Goal: Entertainment & Leisure: Consume media (video, audio)

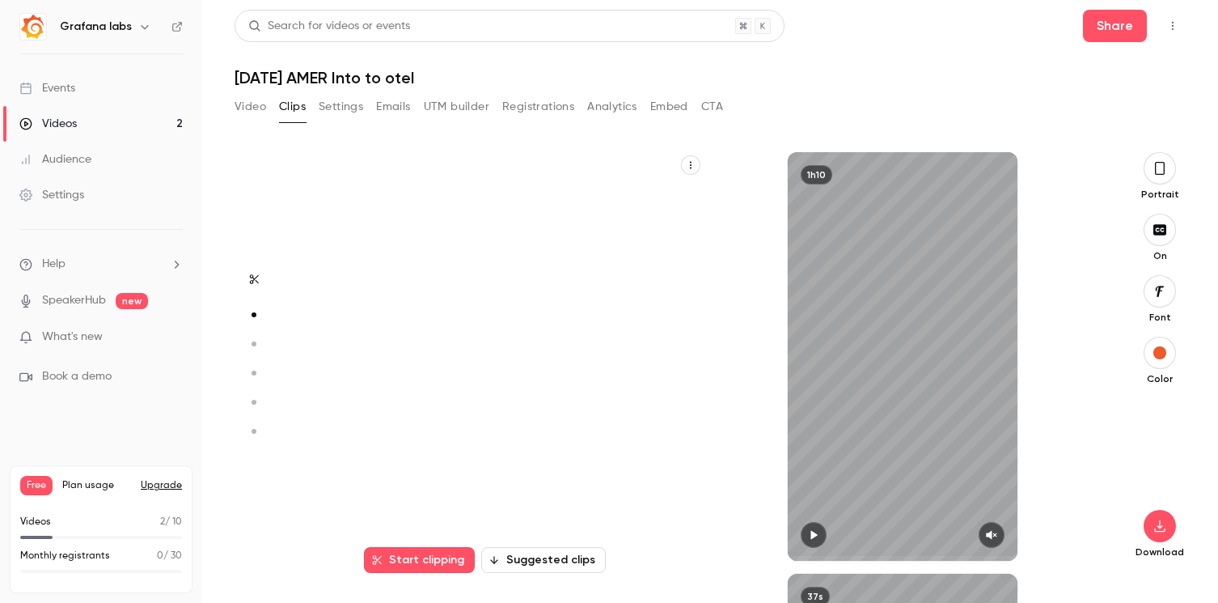
scroll to position [422, 0]
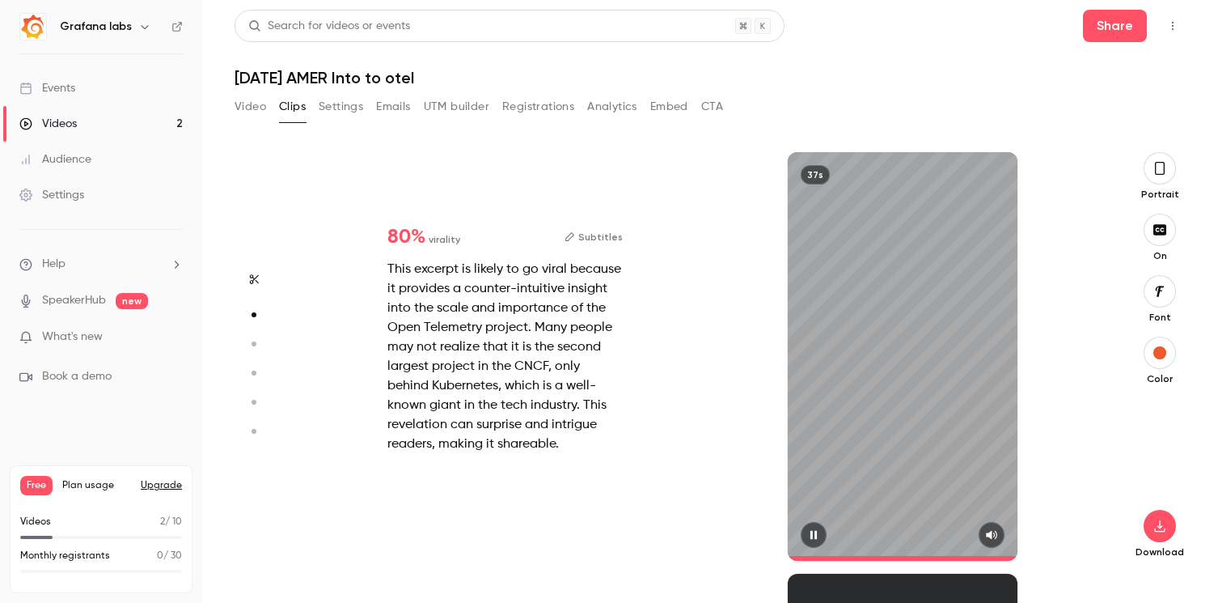
type input "*"
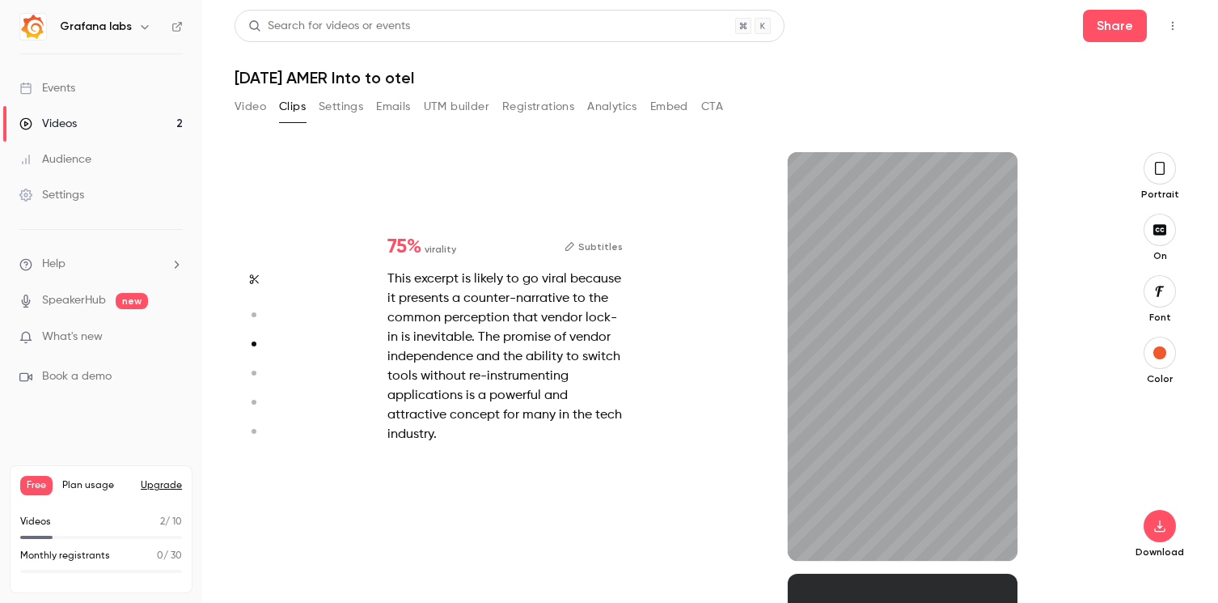
scroll to position [843, 0]
click at [994, 532] on icon "button" at bounding box center [991, 534] width 13 height 11
type input "*"
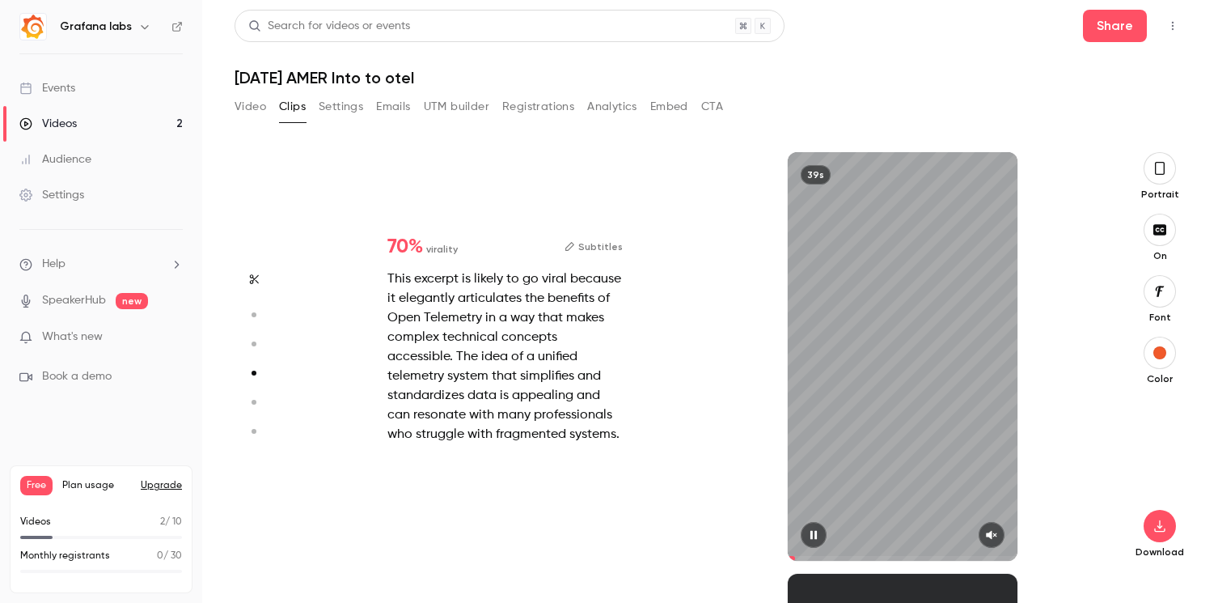
click at [994, 540] on icon "button" at bounding box center [991, 534] width 13 height 11
type input "*"
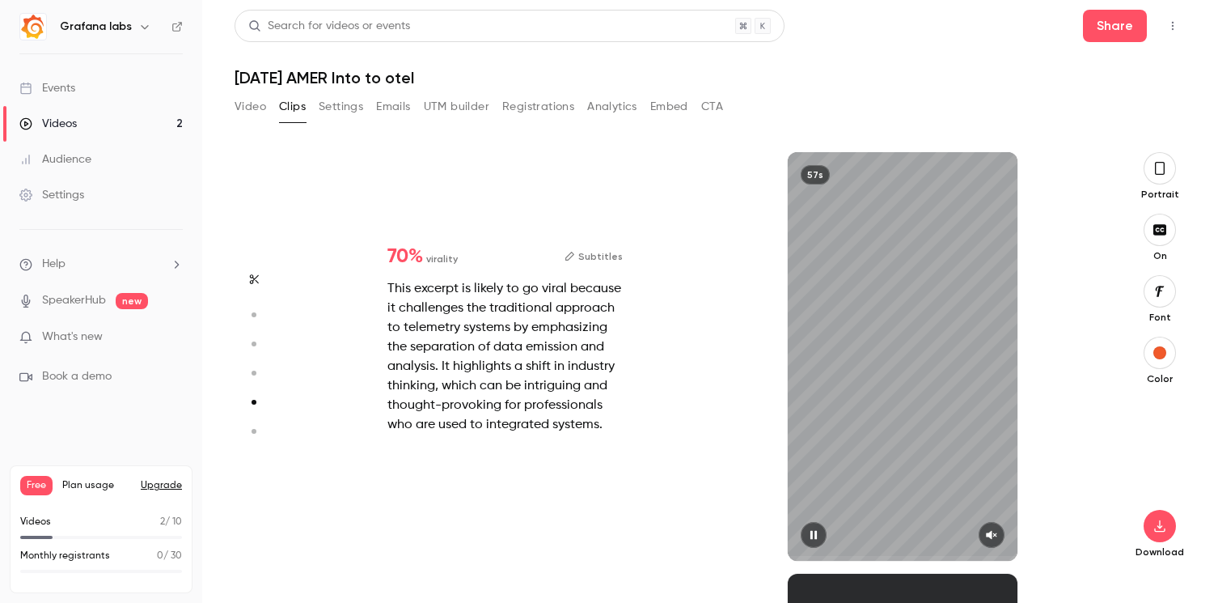
scroll to position [1686, 0]
click at [994, 540] on icon "button" at bounding box center [991, 534] width 13 height 11
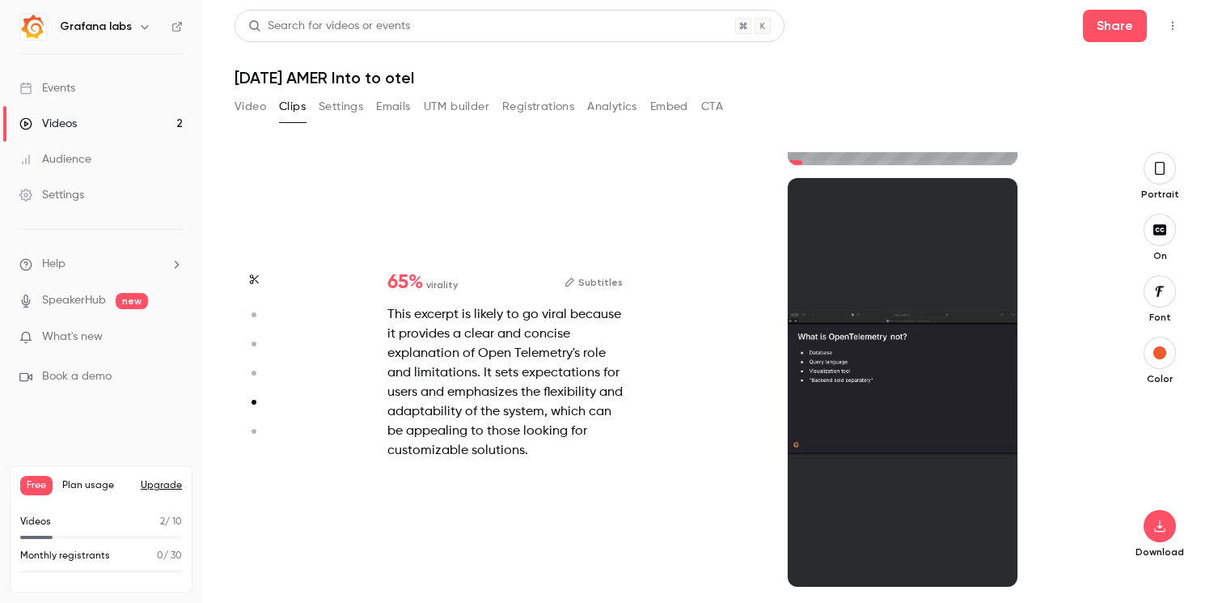
type input "*"
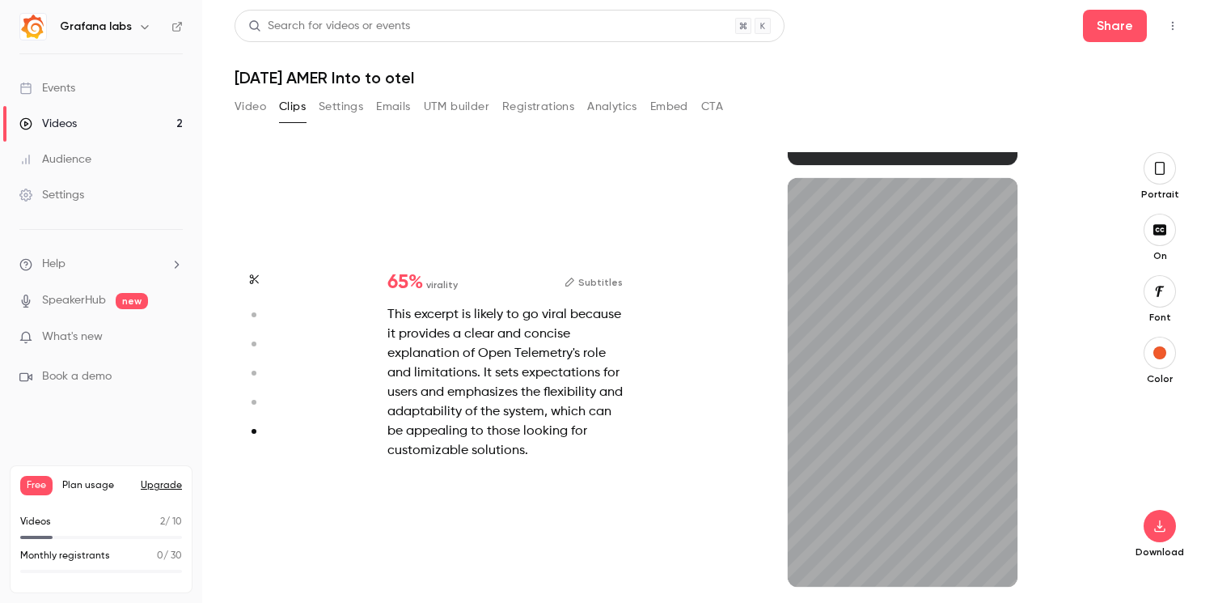
scroll to position [2082, 0]
type input "*"
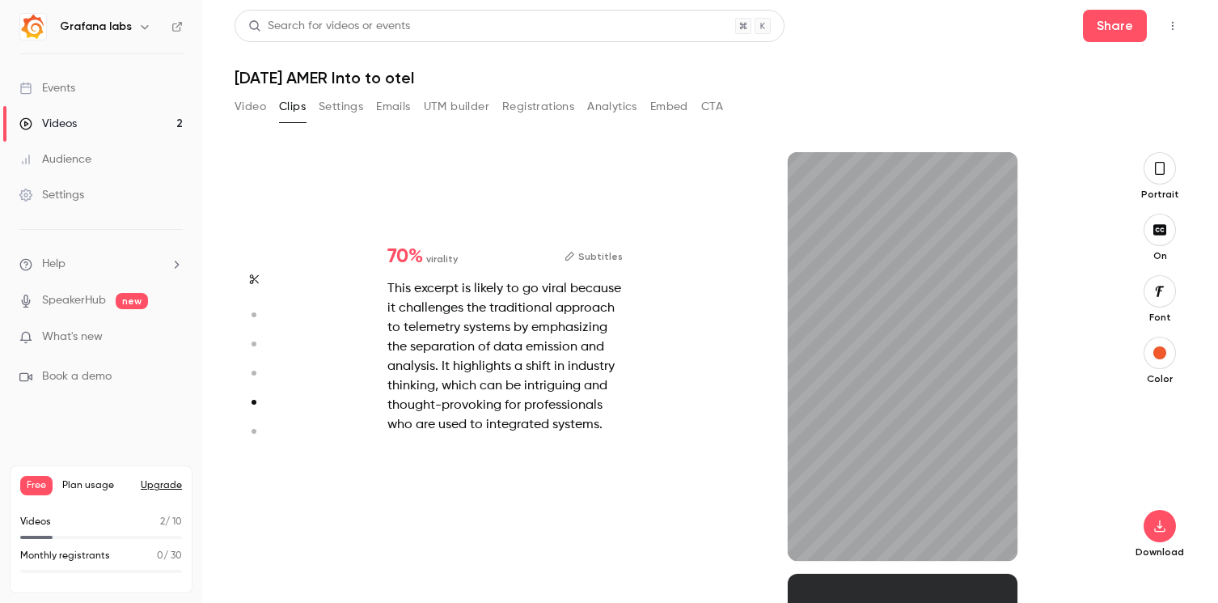
scroll to position [1686, 0]
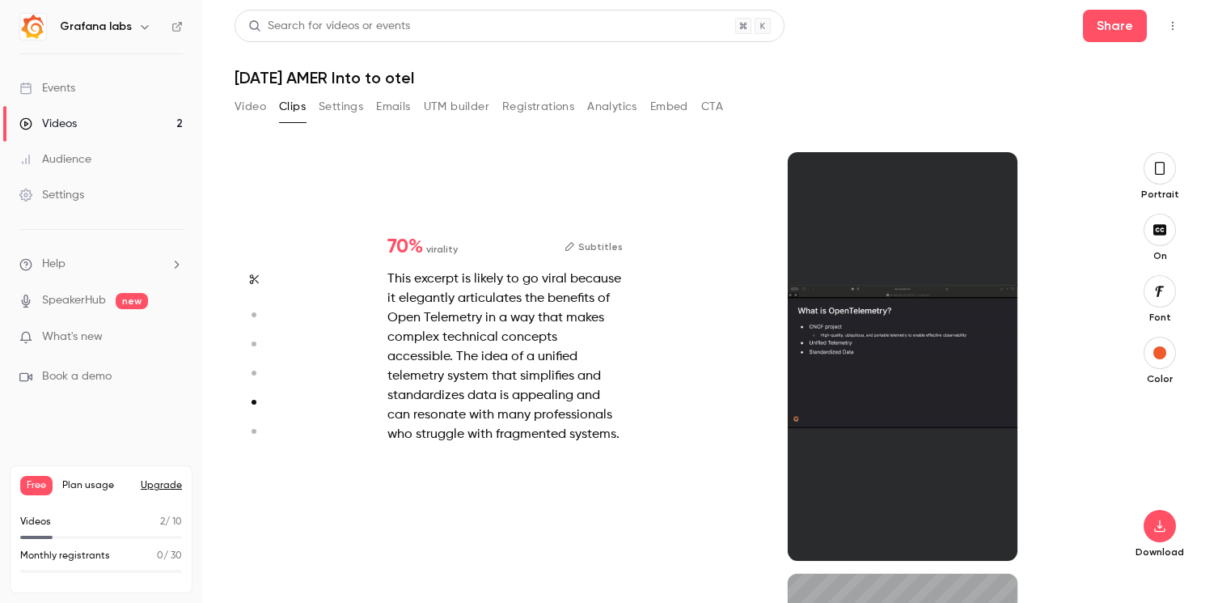
type input "*"
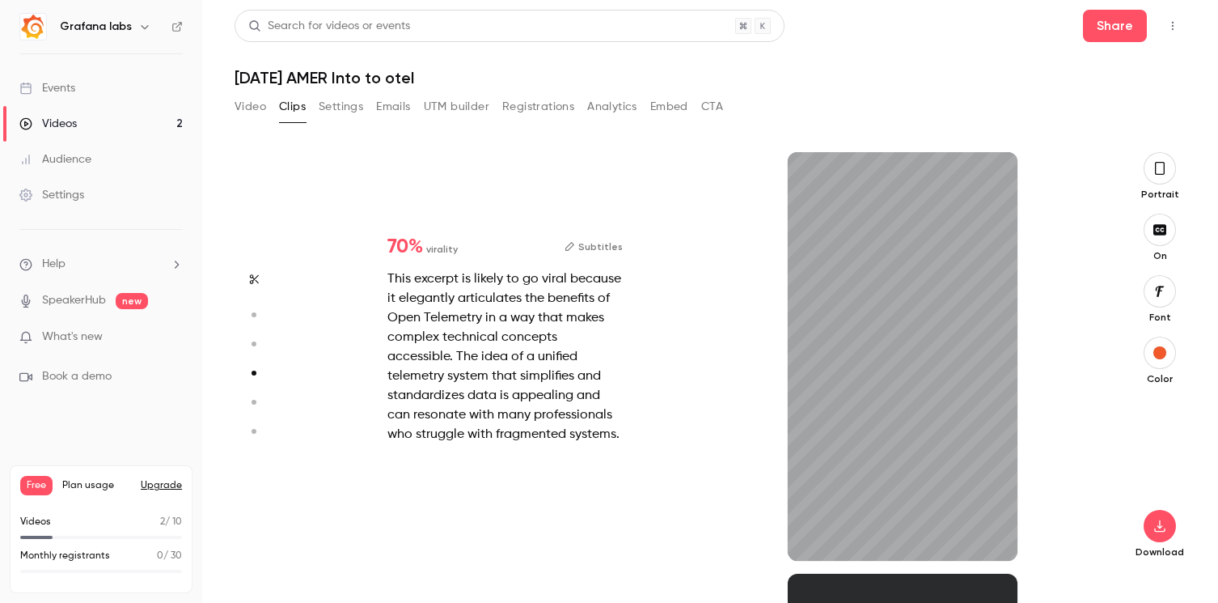
scroll to position [1265, 0]
click at [1157, 523] on icon "button" at bounding box center [1159, 525] width 19 height 13
type input "****"
